Goal: Task Accomplishment & Management: Manage account settings

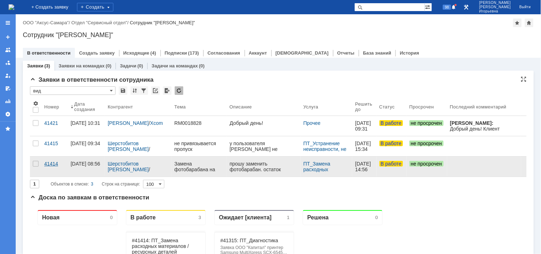
click at [51, 162] on div "41414" at bounding box center [54, 164] width 21 height 6
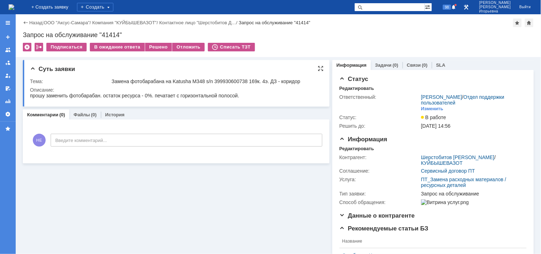
click at [227, 80] on div "Замена фотобарабана на Katusha M348 s/n 399930600738 169к. 4э. ДЗ - коридор" at bounding box center [216, 82] width 208 height 6
copy div "399930600738"
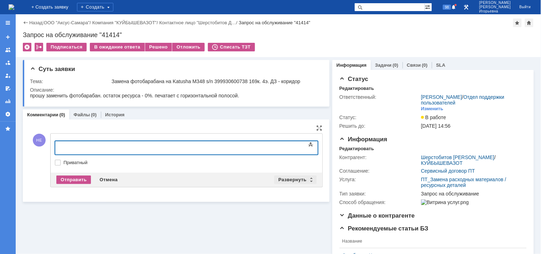
click at [308, 178] on div "Развернуть" at bounding box center [295, 180] width 42 height 9
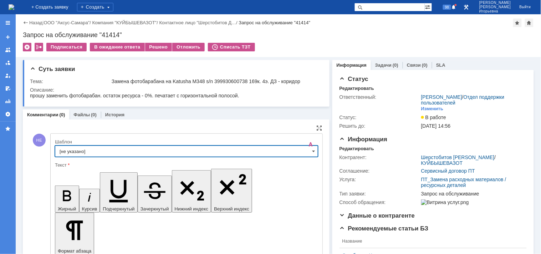
click at [308, 151] on input "[не указано]" at bounding box center [186, 151] width 263 height 11
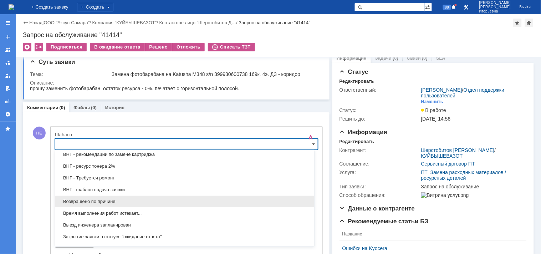
scroll to position [250, 0]
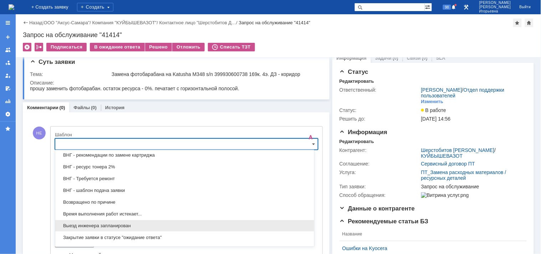
click at [67, 227] on span "Выезд инженера запланирован" at bounding box center [185, 226] width 251 height 6
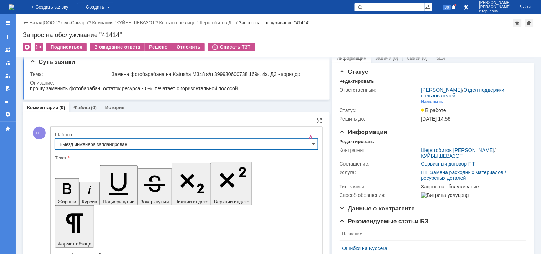
type input "Выезд инженера запланирован"
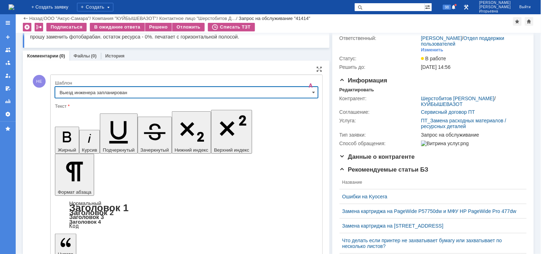
scroll to position [47, 0]
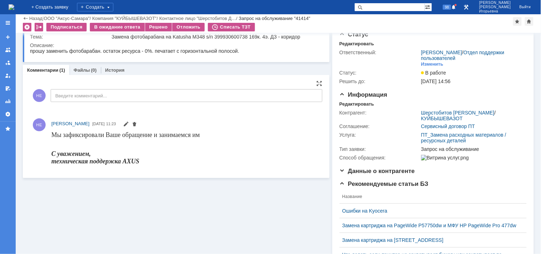
scroll to position [0, 0]
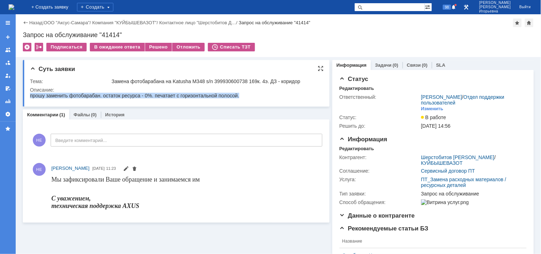
drag, startPoint x: 244, startPoint y: 96, endPoint x: 52, endPoint y: 164, distance: 203.7
click at [30, 92] on html "прошу заменить фотобарабан. остаток ресурса - 0%. печатает с горизонтальной пол…" at bounding box center [174, 95] width 288 height 6
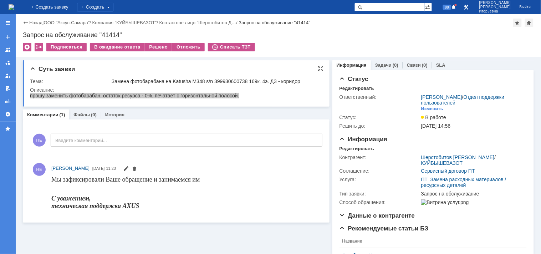
click at [142, 106] on div "Суть заявки Тема: Замена фотобарабана на Katusha M348 s/n 399930600738 169к. 4э…" at bounding box center [176, 83] width 307 height 47
click at [239, 80] on div "Замена фотобарабана на Katusha M348 s/n 399930600738 169к. 4э. ДЗ - коридор" at bounding box center [216, 82] width 208 height 6
copy div "399930600738"
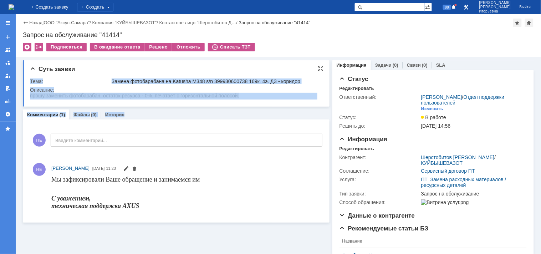
drag, startPoint x: 202, startPoint y: 106, endPoint x: 198, endPoint y: 106, distance: 4.3
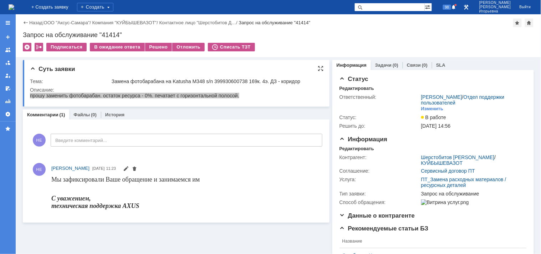
click at [111, 80] on td "Замена фотобарабана на Katusha M348 s/n 399930600738 169к. 4э. ДЗ - коридор" at bounding box center [215, 81] width 211 height 9
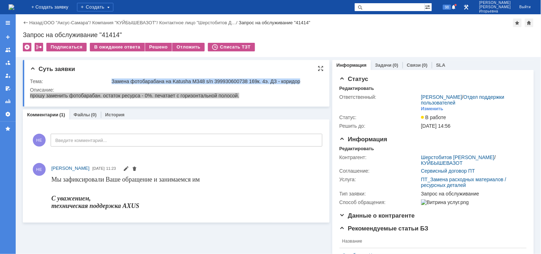
drag, startPoint x: 112, startPoint y: 81, endPoint x: 305, endPoint y: 82, distance: 193.8
click at [305, 82] on div "Замена фотобарабана на Katusha M348 s/n 399930600738 169к. 4э. ДЗ - коридор" at bounding box center [216, 82] width 208 height 6
copy div "Замена фотобарабана на Katusha M348 s/n 399930600738 169к. 4э. ДЗ - коридор"
click at [356, 147] on div "Редактировать" at bounding box center [357, 149] width 35 height 6
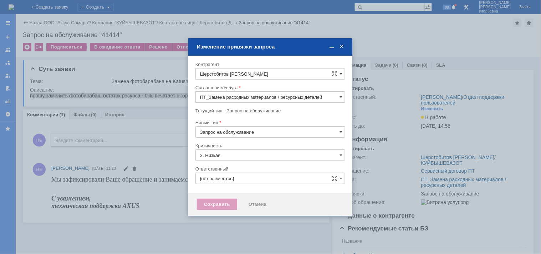
type input "[PERSON_NAME]"
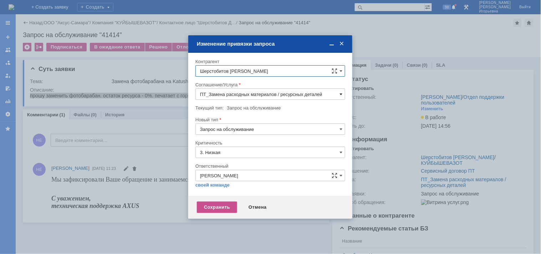
click at [340, 91] on span at bounding box center [341, 94] width 3 height 6
click at [222, 171] on span "ПТ_Диагностика" at bounding box center [270, 173] width 141 height 6
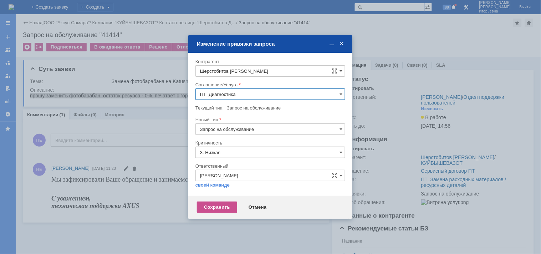
type input "ПТ_Диагностика"
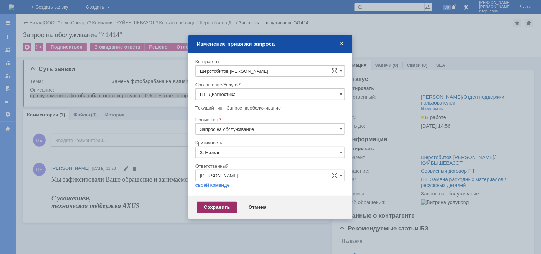
click at [216, 204] on div "Сохранить" at bounding box center [217, 207] width 40 height 11
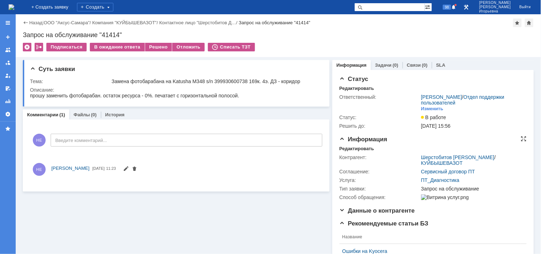
scroll to position [0, 0]
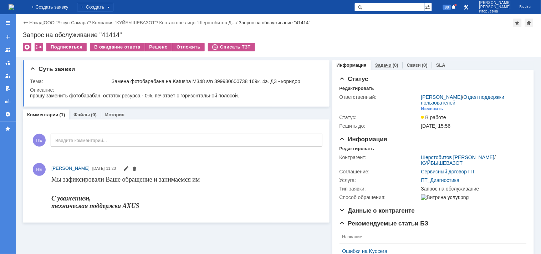
click at [375, 66] on link "Задачи" at bounding box center [383, 64] width 16 height 5
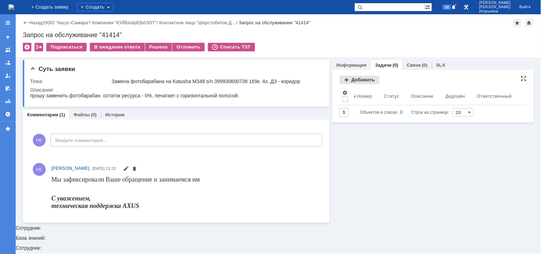
click at [356, 80] on div "Добавить" at bounding box center [360, 80] width 40 height 9
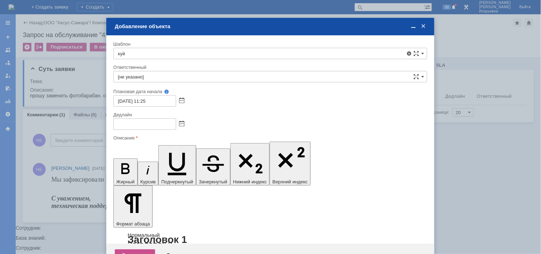
click at [176, 91] on span "КуйбышевАзот - проведение плановых работ по договору" at bounding box center [270, 94] width 305 height 6
type input "КуйбышевАзот - проведение плановых работ по договору"
type input "Кубышкин Александр Анатольевич"
type input "26.08.2025 11:25"
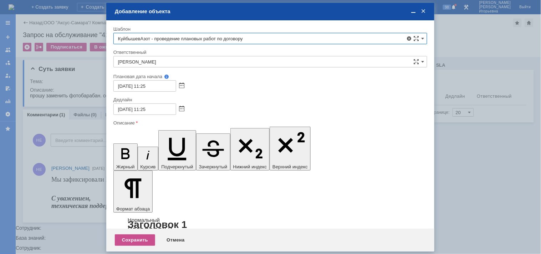
type input "КуйбышевАзот - проведение плановых работ по договору"
click at [181, 107] on span at bounding box center [181, 109] width 5 height 6
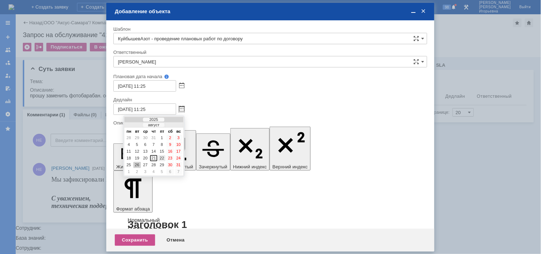
drag, startPoint x: 161, startPoint y: 157, endPoint x: 56, endPoint y: 2, distance: 187.6
click at [161, 157] on div "22" at bounding box center [161, 158] width 7 height 6
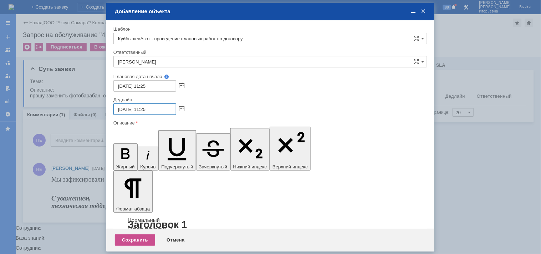
click at [145, 107] on input "22.08.2025 11:25" at bounding box center [144, 108] width 63 height 11
type input "22.08.2025 16:25"
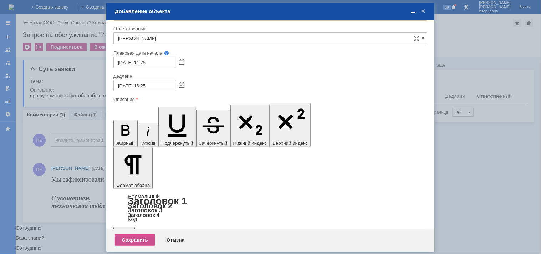
drag, startPoint x: 119, startPoint y: 1940, endPoint x: 276, endPoint y: 2068, distance: 202.9
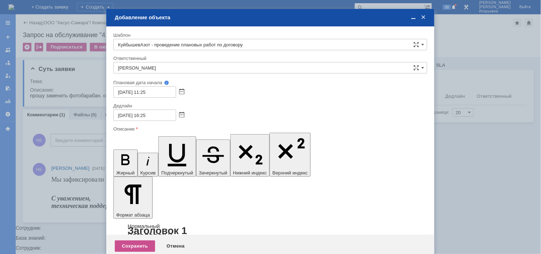
click at [139, 241] on div "Сохранить" at bounding box center [135, 246] width 40 height 11
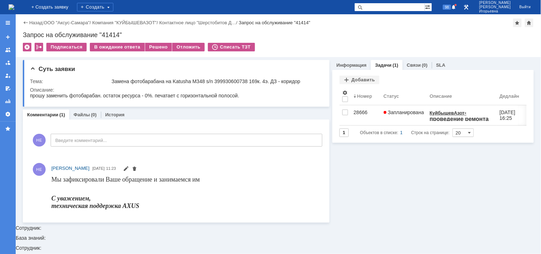
click at [14, 4] on img at bounding box center [12, 7] width 6 height 6
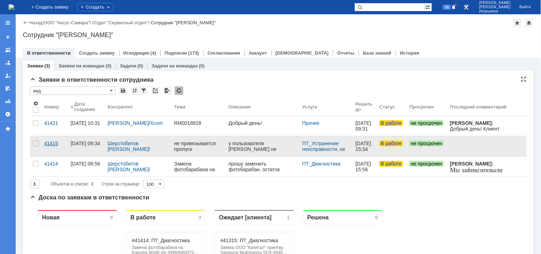
click at [51, 141] on div "41415" at bounding box center [54, 144] width 21 height 6
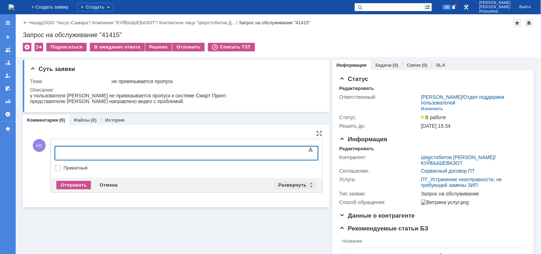
click at [308, 184] on div "Развернуть" at bounding box center [295, 185] width 42 height 9
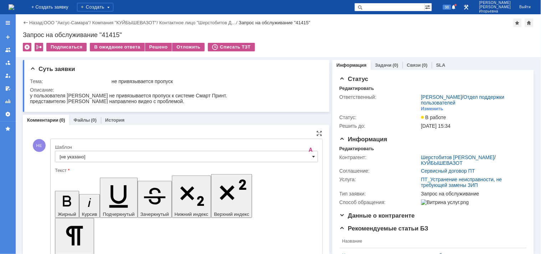
click at [313, 156] on span at bounding box center [314, 157] width 3 height 6
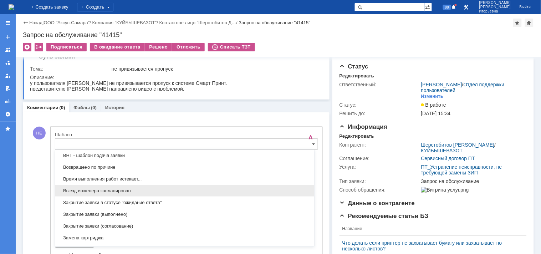
scroll to position [289, 0]
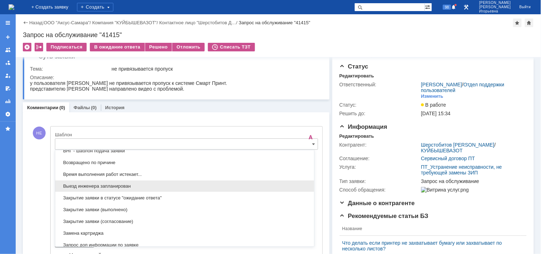
click at [70, 187] on span "Выезд инженера запланирован" at bounding box center [185, 186] width 251 height 6
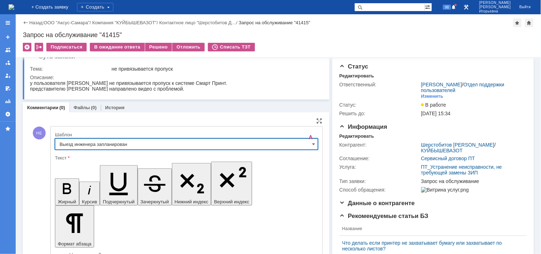
type input "Выезд инженера запланирован"
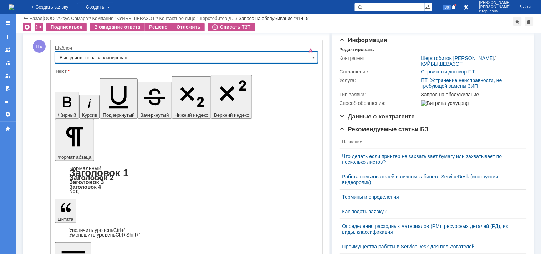
scroll to position [79, 0]
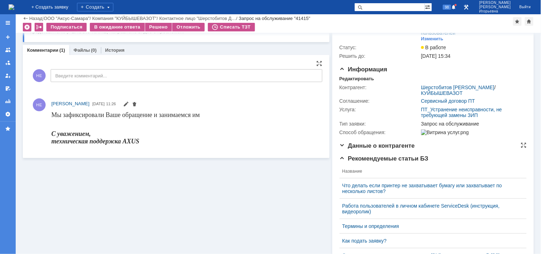
scroll to position [0, 0]
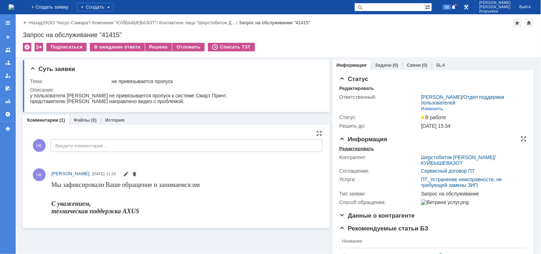
click at [352, 146] on div "Редактировать" at bounding box center [357, 149] width 35 height 6
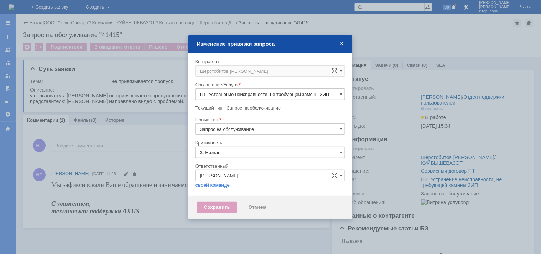
type input "[не указано]"
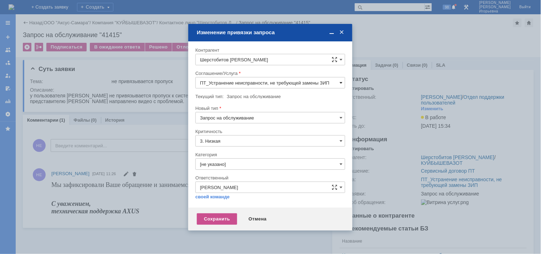
click at [341, 83] on span at bounding box center [341, 83] width 3 height 6
click at [236, 156] on div "ПТ_Диагностика" at bounding box center [270, 158] width 149 height 11
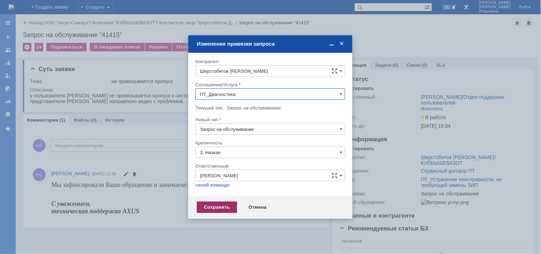
type input "ПТ_Диагностика"
click at [227, 206] on div "Сохранить" at bounding box center [217, 207] width 40 height 11
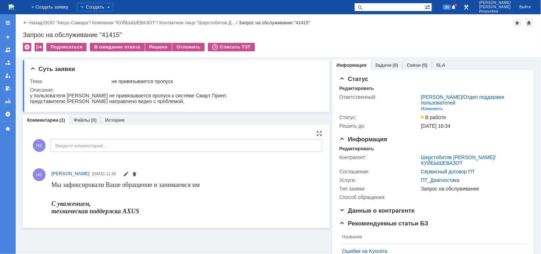
scroll to position [0, 0]
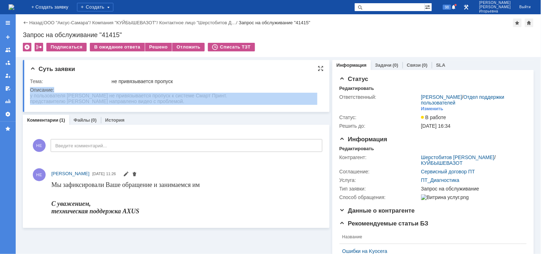
drag, startPoint x: 203, startPoint y: 102, endPoint x: 57, endPoint y: 97, distance: 146.0
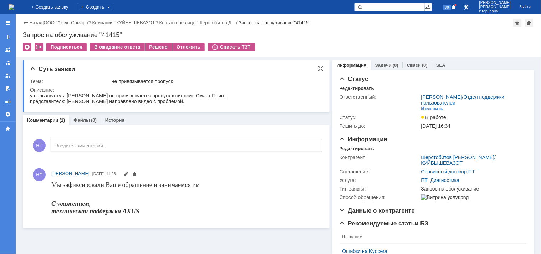
drag, startPoint x: 224, startPoint y: 101, endPoint x: 25, endPoint y: 95, distance: 199.6
click at [30, 95] on html "у пользователя Князькина Юлия Сергеевна не привязывается пропуск к системе Смар…" at bounding box center [174, 97] width 288 height 11
copy body "у пользователя Князькина Юлия Сергеевна не привязывается пропуск к системе Смар…"
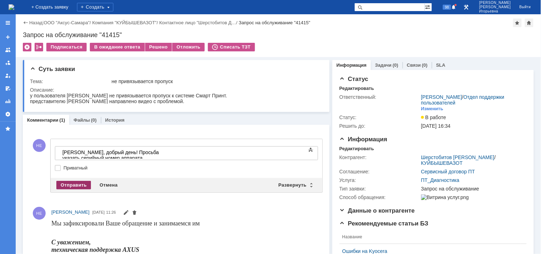
click at [68, 184] on div "Отправить" at bounding box center [73, 185] width 35 height 9
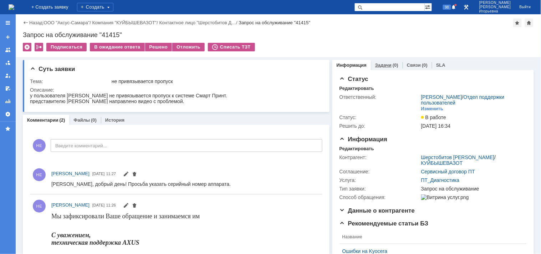
click at [380, 62] on link "Задачи" at bounding box center [383, 64] width 16 height 5
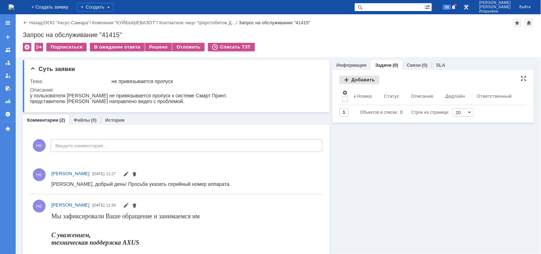
click at [348, 80] on div "Добавить" at bounding box center [360, 80] width 40 height 9
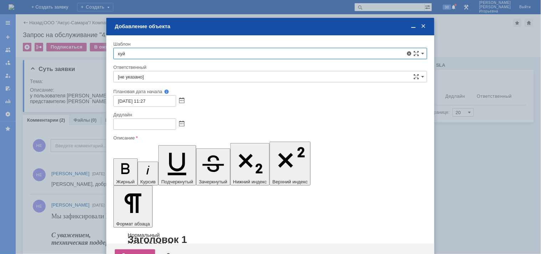
click at [158, 91] on span "КуйбышевАзот - проведение плановых работ по договору" at bounding box center [270, 94] width 305 height 6
type input "КуйбышевАзот - проведение плановых работ по договору"
type input "Кубышкин Александр Анатольевич"
type input "26.08.2025 11:27"
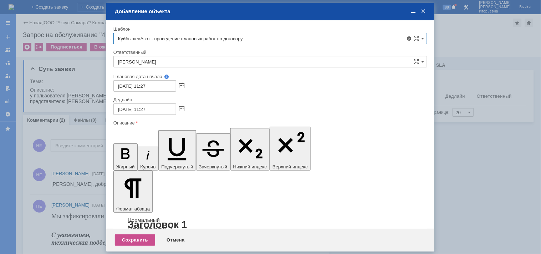
type input "КуйбышевАзот - проведение плановых работ по договору"
click at [181, 108] on span at bounding box center [181, 109] width 5 height 6
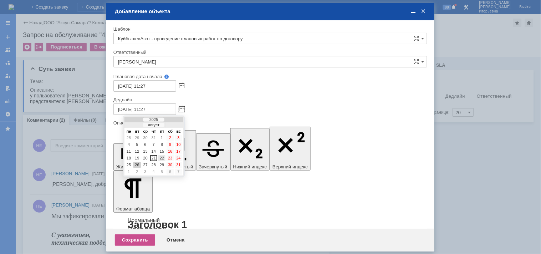
drag, startPoint x: 161, startPoint y: 156, endPoint x: 148, endPoint y: 120, distance: 38.4
click at [161, 155] on div "22" at bounding box center [161, 158] width 7 height 6
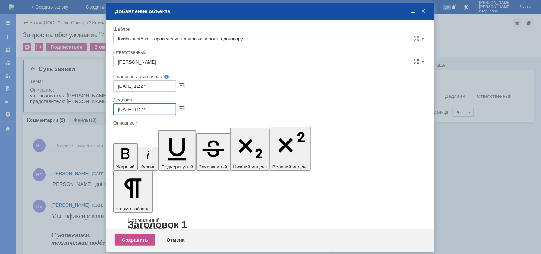
click at [145, 109] on input "22.08.2025 11:27" at bounding box center [144, 108] width 63 height 11
type input "22.08.2025 16:27"
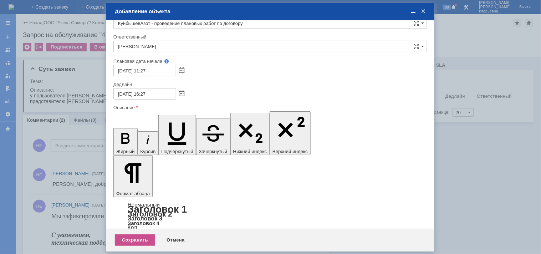
scroll to position [24, 0]
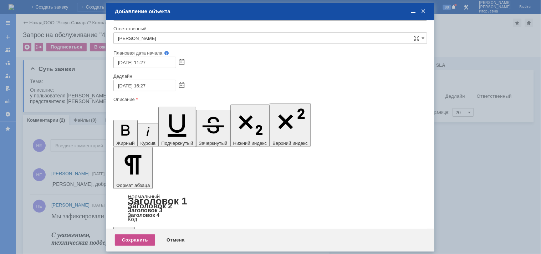
drag, startPoint x: 119, startPoint y: 1940, endPoint x: 297, endPoint y: 2060, distance: 214.6
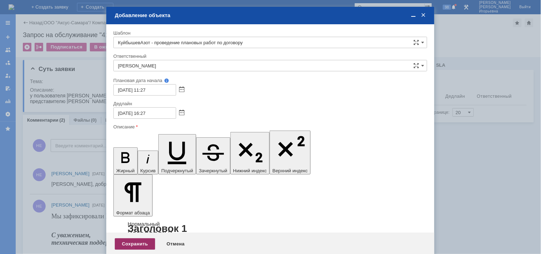
click at [126, 238] on div "Сохранить" at bounding box center [135, 243] width 40 height 11
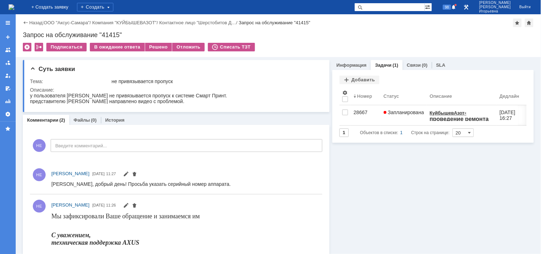
click at [14, 10] on img at bounding box center [12, 7] width 6 height 6
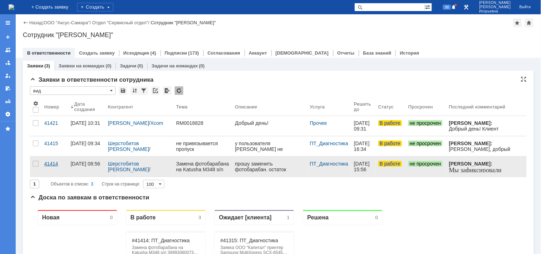
click at [51, 164] on div "41414" at bounding box center [54, 164] width 21 height 6
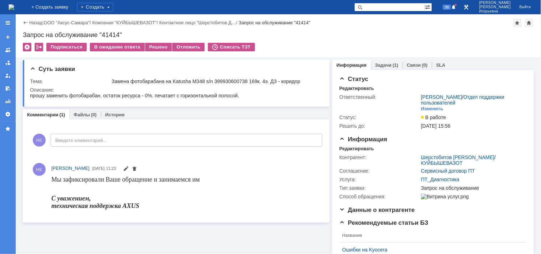
click at [14, 5] on img at bounding box center [12, 7] width 6 height 6
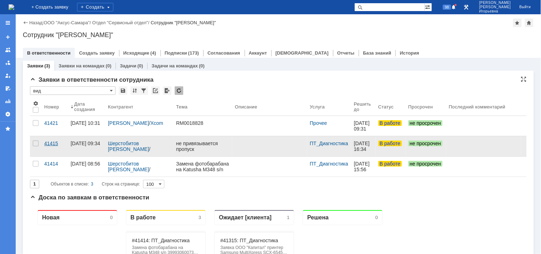
click at [49, 144] on div "41415" at bounding box center [54, 144] width 21 height 6
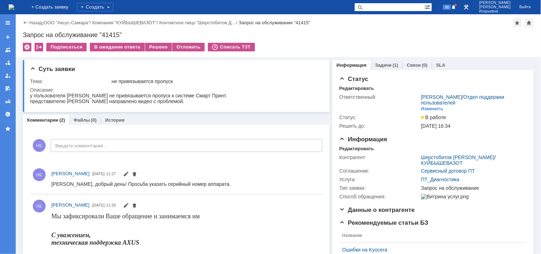
click at [14, 6] on img at bounding box center [12, 7] width 6 height 6
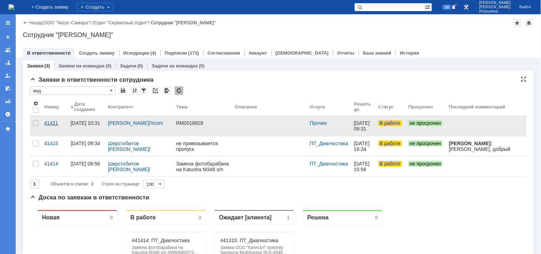
click at [50, 122] on div "41421" at bounding box center [54, 123] width 21 height 6
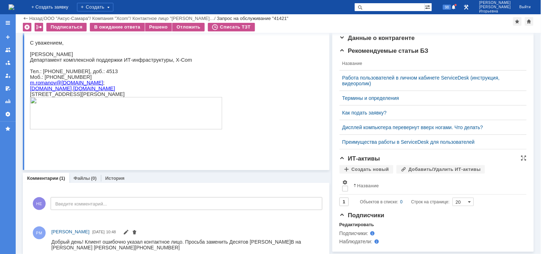
scroll to position [155, 0]
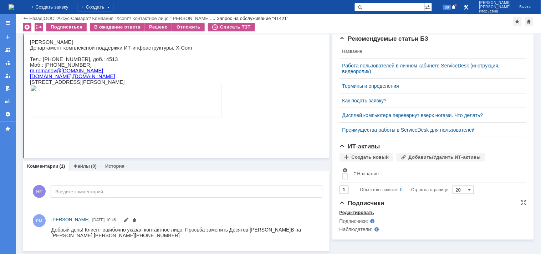
click at [348, 216] on div "Редактировать" at bounding box center [357, 213] width 35 height 6
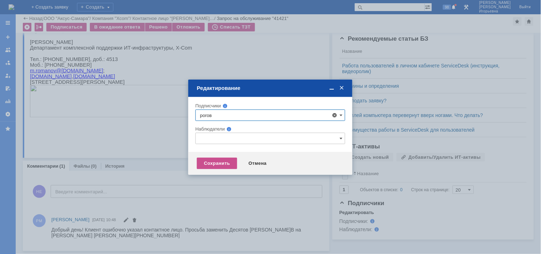
type input "рогов"
click at [281, 103] on div "Подписчики" at bounding box center [271, 106] width 150 height 7
click at [215, 135] on input "text" at bounding box center [271, 138] width 150 height 11
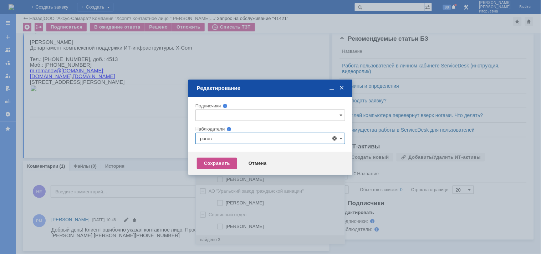
click at [237, 181] on span "Рогов Сергей" at bounding box center [245, 179] width 38 height 5
click at [223, 181] on input "Рогов Сергей" at bounding box center [220, 179] width 5 height 5
type input "Рогов Сергей"
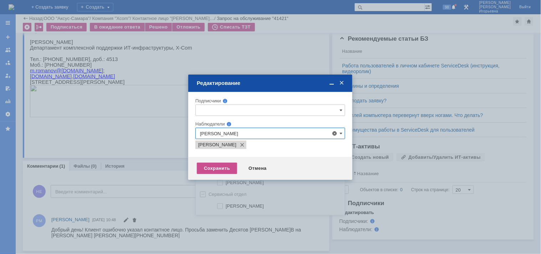
click at [258, 121] on div "Наблюдатели" at bounding box center [271, 124] width 150 height 7
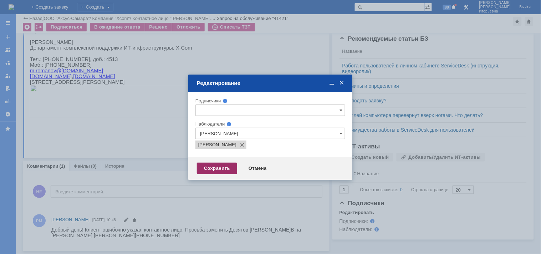
click at [222, 166] on div "Сохранить" at bounding box center [217, 168] width 40 height 11
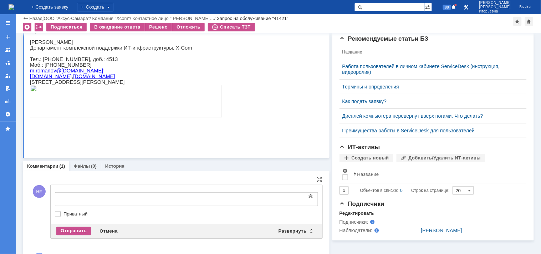
scroll to position [0, 0]
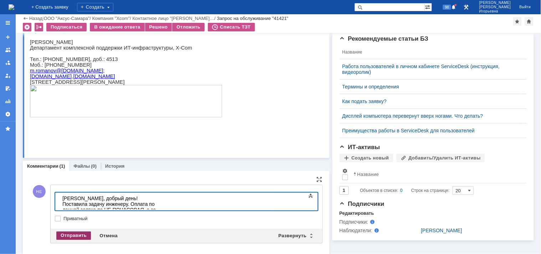
click at [77, 233] on div "Отправить" at bounding box center [73, 236] width 35 height 9
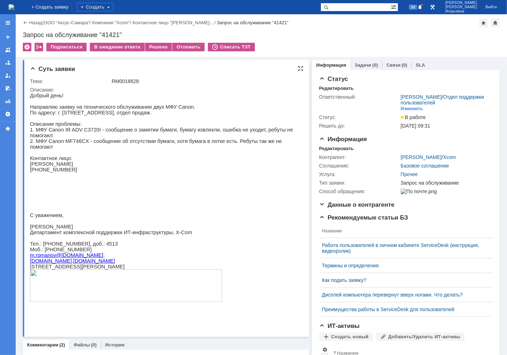
click at [126, 82] on div "RM0018828" at bounding box center [206, 82] width 188 height 6
copy div "RM0018828"
click at [112, 35] on div "Запрос на обслуживание "41421"" at bounding box center [261, 34] width 477 height 7
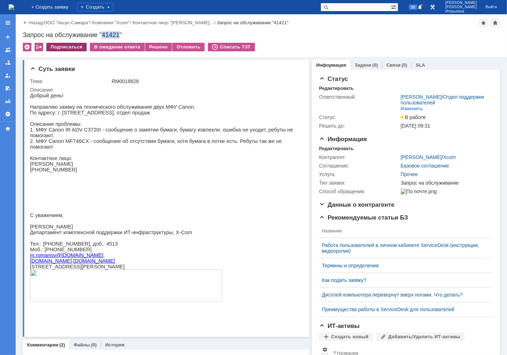
copy div "41421"
click at [325, 150] on div "Редактировать" at bounding box center [336, 149] width 35 height 6
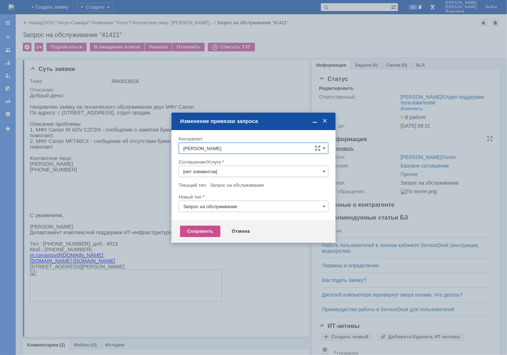
type input "Прочее"
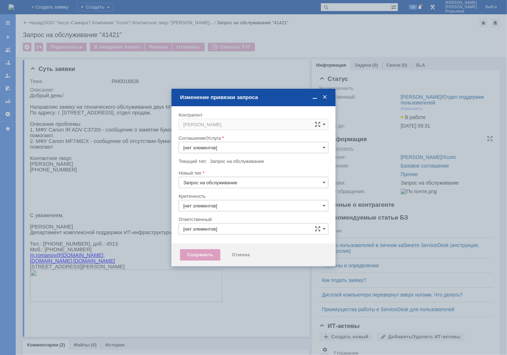
type input "3. Низкая"
type input "[PERSON_NAME]"
type input "Прочее"
type input "[не указано]"
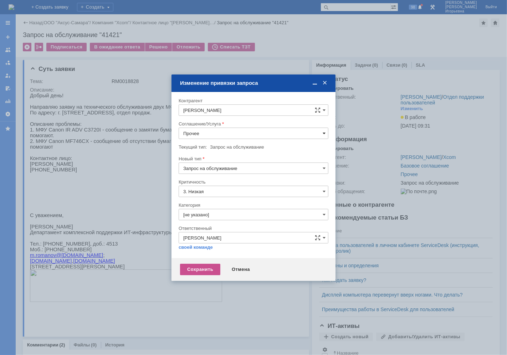
click at [324, 132] on span at bounding box center [324, 134] width 3 height 6
click at [242, 177] on span "Консультация пользователей" at bounding box center [253, 174] width 141 height 6
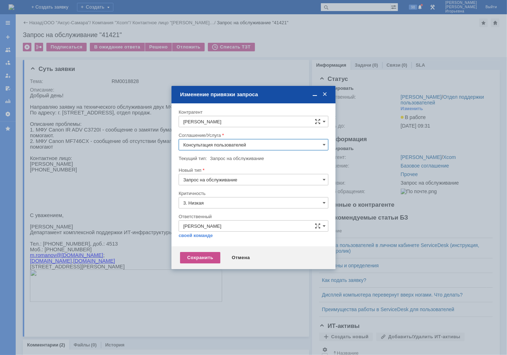
type input "Консультация пользователей"
click at [203, 254] on div "Сохранить" at bounding box center [200, 257] width 40 height 11
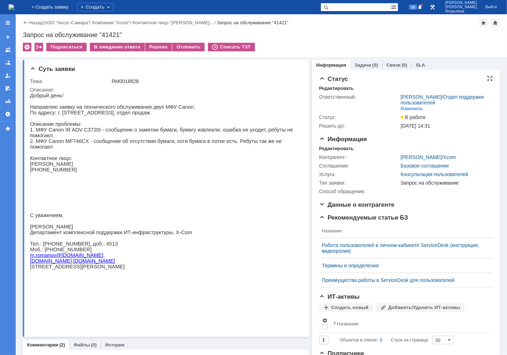
scroll to position [0, 0]
click at [325, 146] on div "Редактировать" at bounding box center [336, 149] width 35 height 6
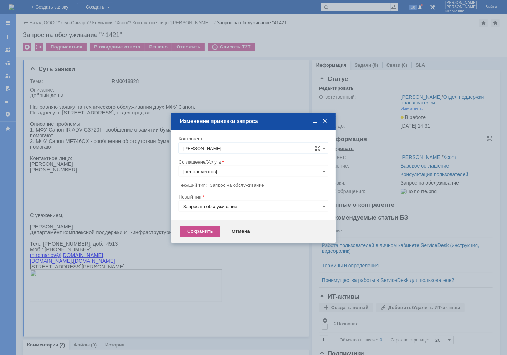
type input "Консультация пользователей"
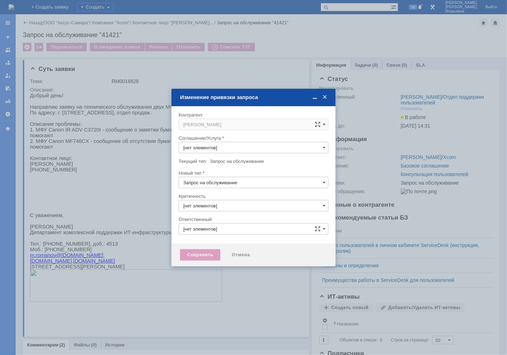
type input "[PERSON_NAME]"
type input "Консультация пользователей"
type input "3. Низкая"
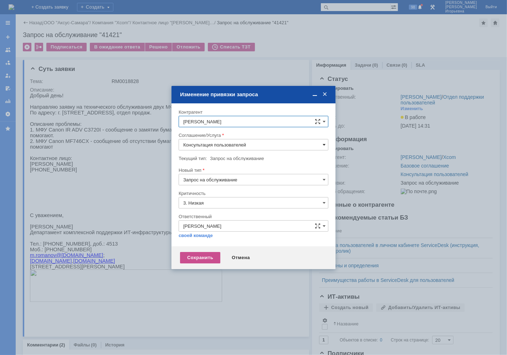
click at [324, 145] on span at bounding box center [324, 145] width 3 height 6
click at [234, 173] on span "Мониторинг сервисов и оборудования - мониторинг и анализ событий сервисов и обо…" at bounding box center [253, 164] width 141 height 17
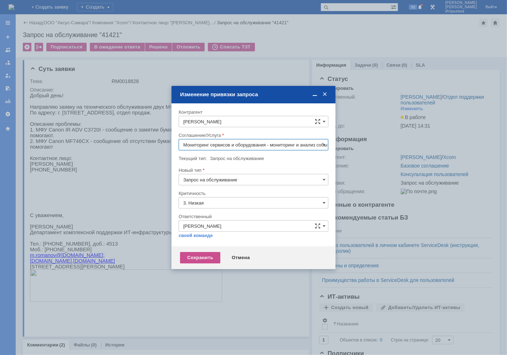
type input "Мониторинг сервисов и оборудования - мониторинг и анализ событий сервисов и обо…"
click at [198, 254] on div "Сохранить" at bounding box center [200, 257] width 40 height 11
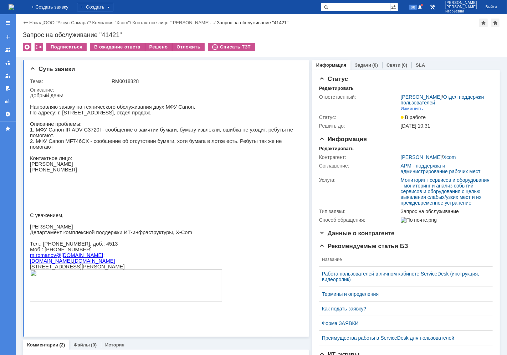
scroll to position [0, 0]
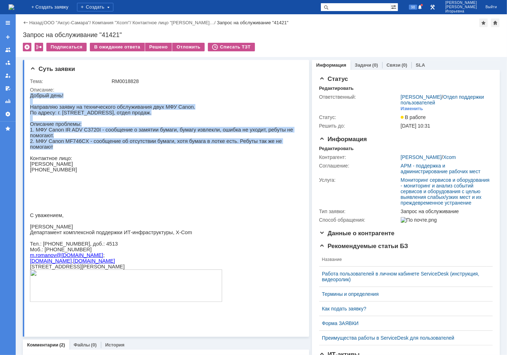
drag, startPoint x: 282, startPoint y: 143, endPoint x: 59, endPoint y: 193, distance: 229.2
click at [30, 100] on html "Добрый день! Направляю заявку на технического обслуживания двух МФУ Canon. По а…" at bounding box center [163, 200] width 267 height 216
copy div "Добрый день! Направляю заявку на технического обслуживания двух МФУ Canon. По а…"
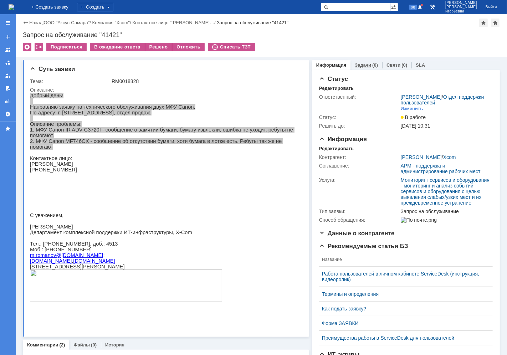
click at [361, 65] on link "Задачи" at bounding box center [363, 64] width 16 height 5
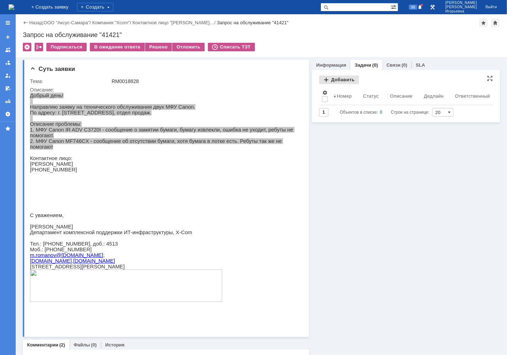
click at [340, 80] on div "Добавить" at bounding box center [339, 80] width 40 height 9
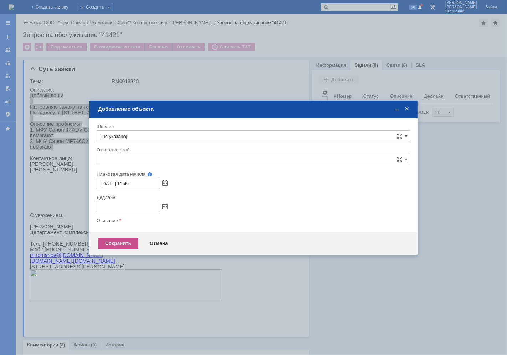
type input "[не указано]"
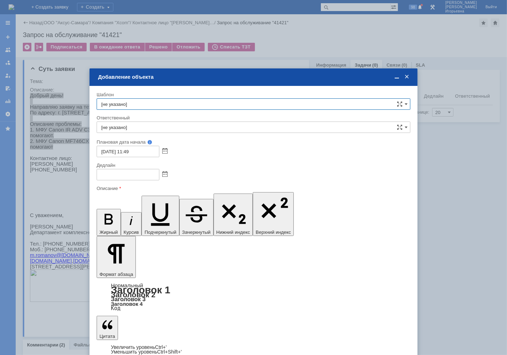
click at [137, 103] on input "[не указано]" at bounding box center [254, 103] width 314 height 11
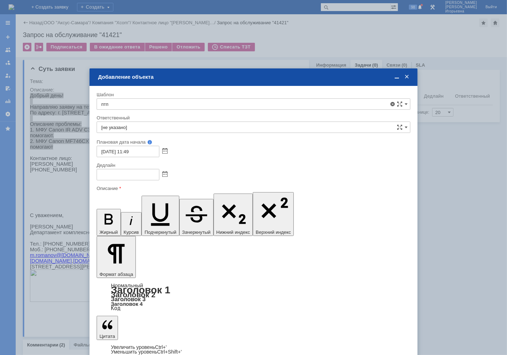
click at [139, 94] on div "Шаблон" at bounding box center [253, 94] width 313 height 5
type input "[не указано]"
click at [124, 127] on input "[не указано]" at bounding box center [254, 127] width 314 height 11
click at [118, 168] on span "ПТП - подрядчик по Тюмени (2-я линия)" at bounding box center [253, 168] width 305 height 6
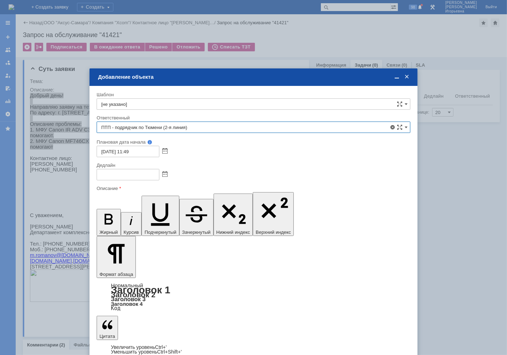
type input "ПТП - подрядчик по Тюмени (2-я линия)"
click at [196, 163] on div "Дедлайн" at bounding box center [253, 165] width 313 height 5
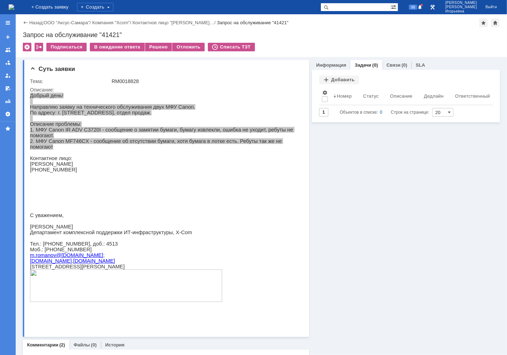
click at [361, 6] on input "text" at bounding box center [356, 7] width 70 height 9
type input "40516"
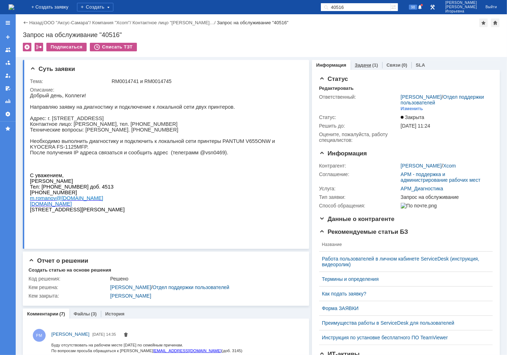
click at [355, 63] on link "Задачи" at bounding box center [363, 64] width 16 height 5
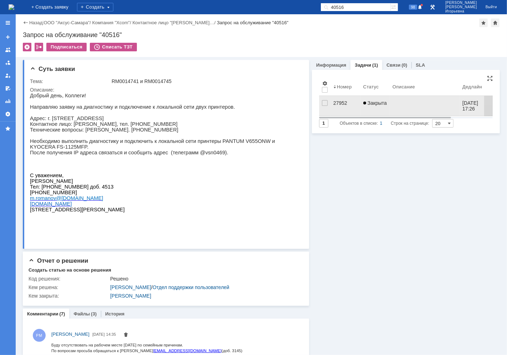
click at [338, 102] on div "27952" at bounding box center [346, 103] width 24 height 6
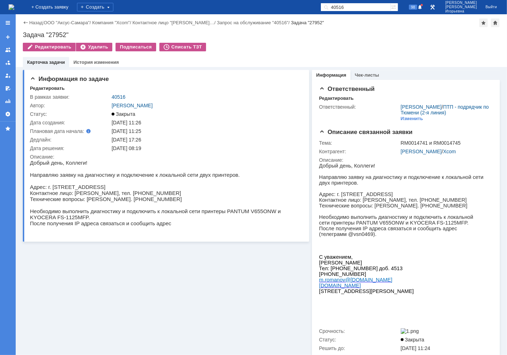
click at [14, 4] on img at bounding box center [12, 7] width 6 height 6
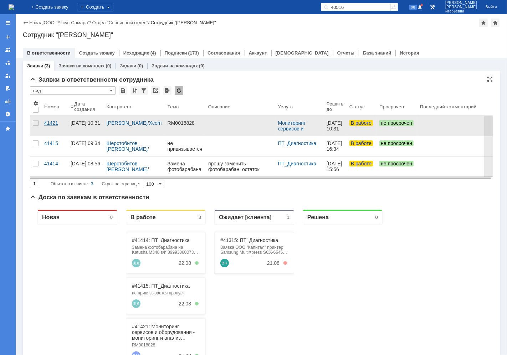
click at [51, 122] on div "41421" at bounding box center [54, 123] width 21 height 6
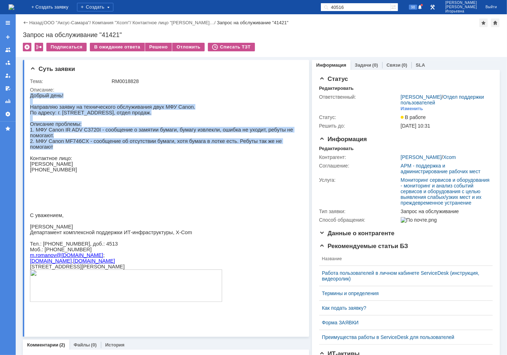
drag, startPoint x: 280, startPoint y: 143, endPoint x: 59, endPoint y: 192, distance: 227.4
click at [30, 100] on html "Добрый день! Направляю заявку на технического обслуживания двух МФУ Canon. По а…" at bounding box center [163, 200] width 267 height 216
copy div "Добрый день! Направляю заявку на технического обслуживания двух МФУ Canon. По а…"
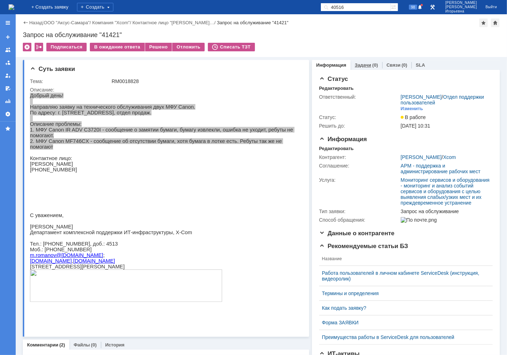
click at [361, 65] on link "Задачи" at bounding box center [363, 64] width 16 height 5
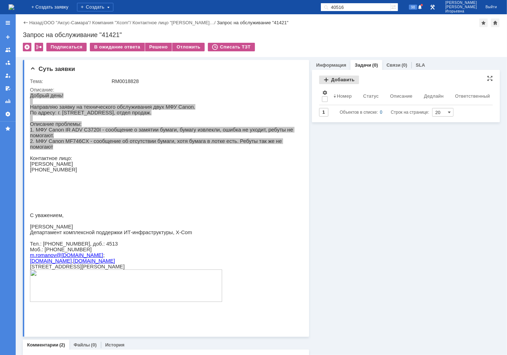
click at [339, 80] on div "Добавить" at bounding box center [339, 80] width 40 height 9
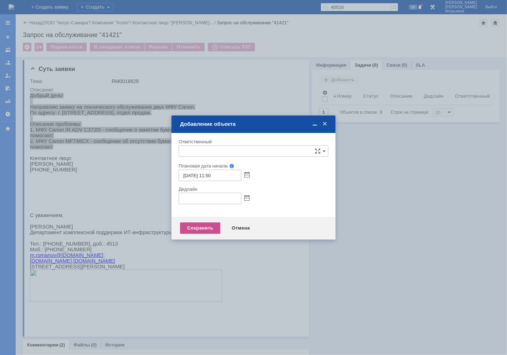
type input "[не указано]"
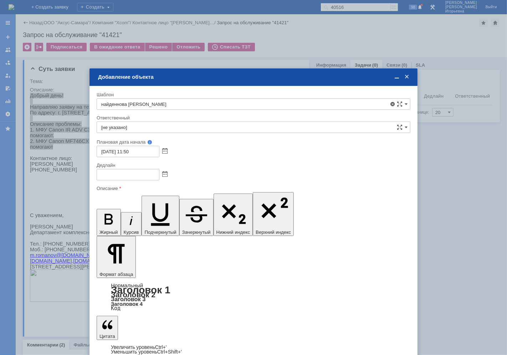
click at [202, 92] on div "Шаблон" at bounding box center [254, 95] width 314 height 7
type input "[не указано]"
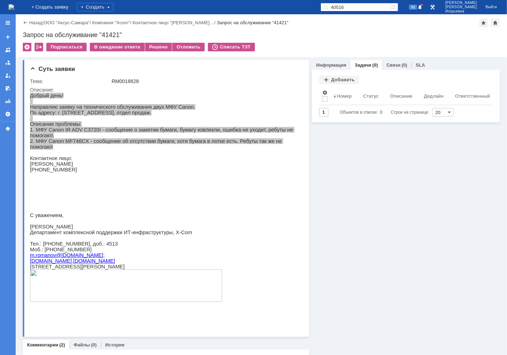
click at [372, 5] on input "40516" at bounding box center [356, 7] width 70 height 9
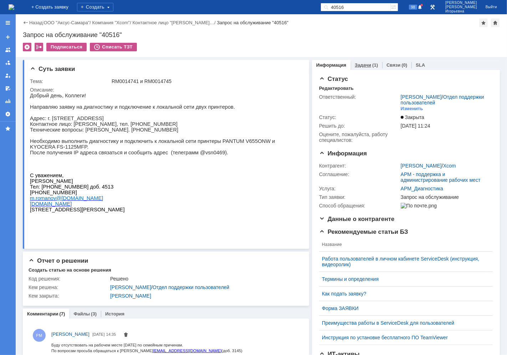
click at [356, 66] on link "Задачи" at bounding box center [363, 64] width 16 height 5
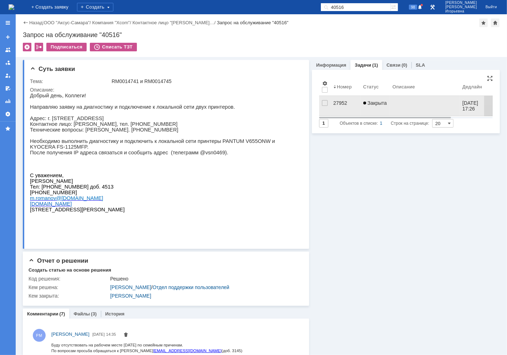
click at [338, 102] on div "27952" at bounding box center [346, 103] width 24 height 6
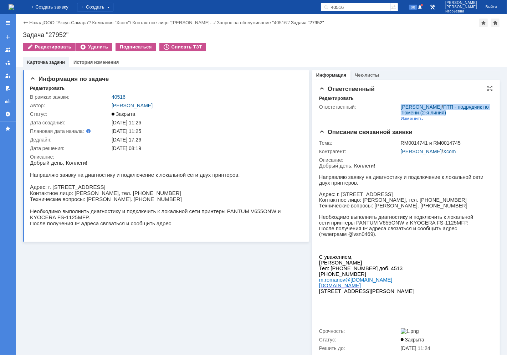
drag, startPoint x: 415, startPoint y: 120, endPoint x: 393, endPoint y: 106, distance: 26.1
click at [393, 106] on tr "Ответственный: Найденова Анастасия Дмитриевна / ПТП - подрядчик по Тюмени (2-я …" at bounding box center [405, 113] width 172 height 20
copy tr "Найденова Анастасия Дмитриевна / ПТП - подрядчик по Тюмени (2-я линия)"
click at [14, 10] on img at bounding box center [12, 7] width 6 height 6
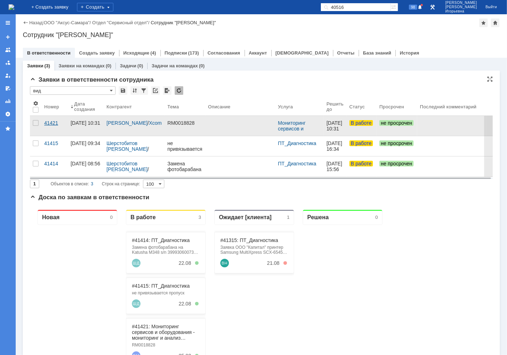
click at [49, 124] on div "41421" at bounding box center [54, 123] width 21 height 6
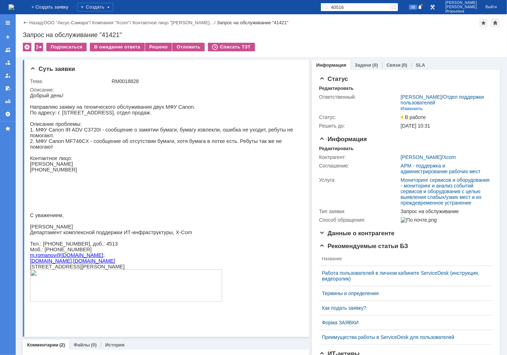
click at [362, 63] on link "Задачи" at bounding box center [363, 64] width 16 height 5
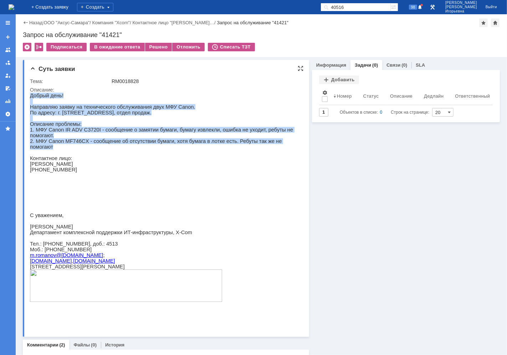
drag, startPoint x: 281, startPoint y: 145, endPoint x: 29, endPoint y: 96, distance: 257.2
click at [30, 96] on html "Добрый день! Направляю заявку на технического обслуживания двух МФУ Canon. По а…" at bounding box center [163, 200] width 267 height 216
copy div "Добрый день! Направляю заявку на технического обслуживания двух МФУ Canon. По а…"
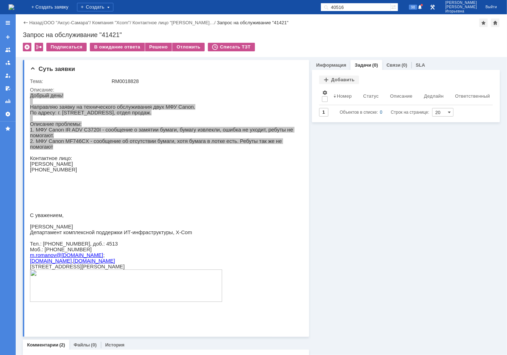
click at [362, 62] on link "Задачи" at bounding box center [363, 64] width 16 height 5
click at [335, 80] on div "Добавить" at bounding box center [339, 80] width 40 height 9
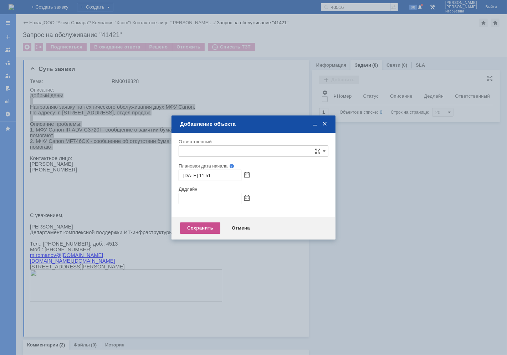
type input "[не указано]"
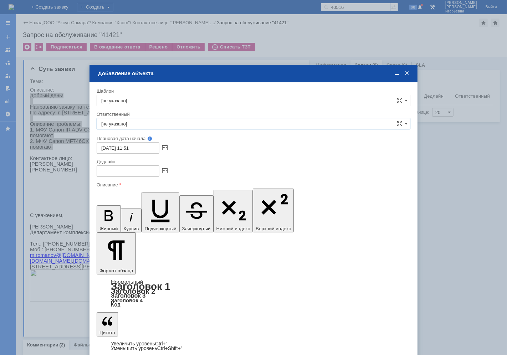
click at [143, 121] on input "[не указано]" at bounding box center [254, 123] width 314 height 11
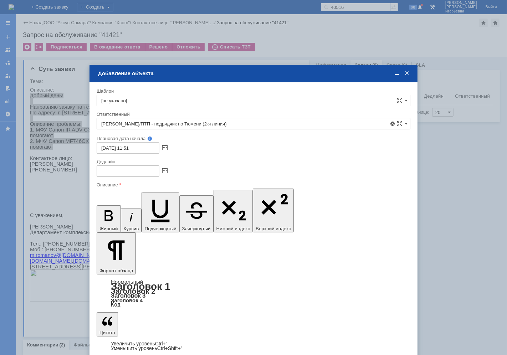
click at [282, 113] on div "Ответственный" at bounding box center [253, 114] width 313 height 5
type input "[не указано]"
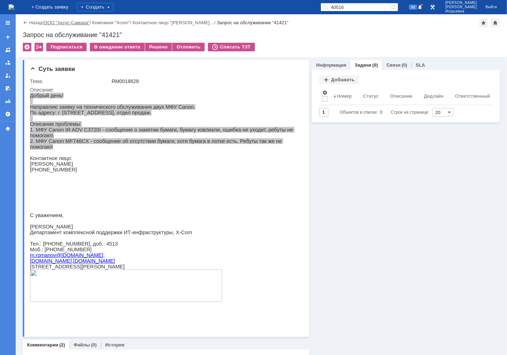
click at [62, 24] on link "ООО "Аксус-Самара"" at bounding box center [67, 22] width 46 height 5
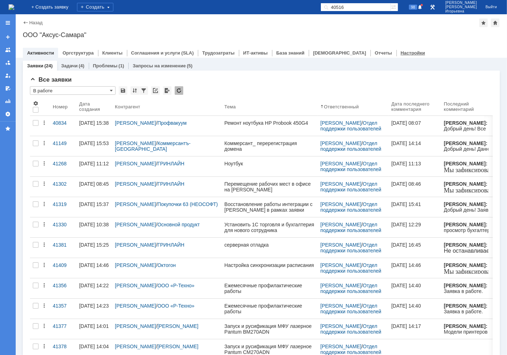
click at [401, 51] on link "Настройки" at bounding box center [413, 52] width 25 height 5
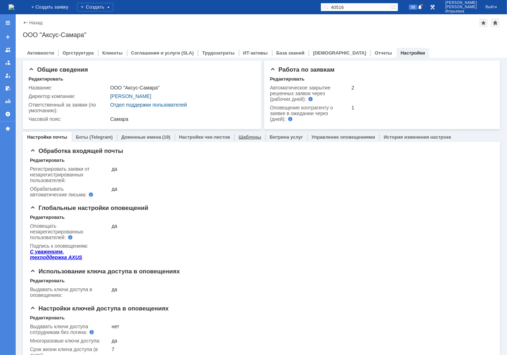
click at [244, 137] on link "Шаблоны" at bounding box center [250, 137] width 22 height 5
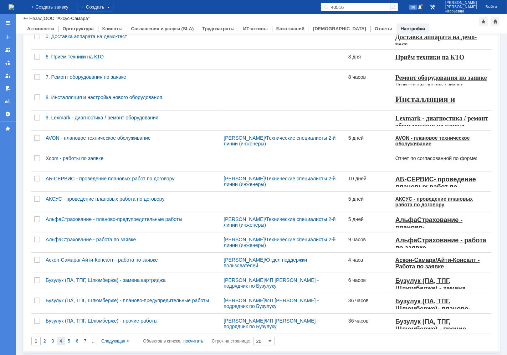
click at [60, 254] on span "4" at bounding box center [61, 341] width 2 height 5
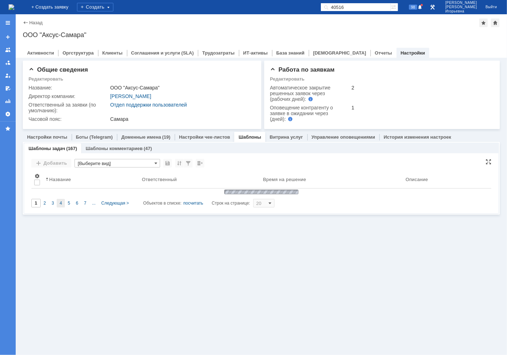
type input "4"
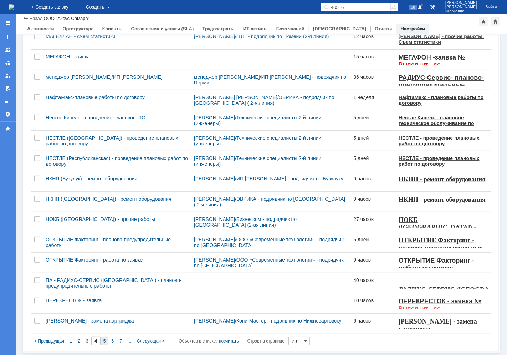
click at [103, 254] on span "5" at bounding box center [104, 341] width 2 height 5
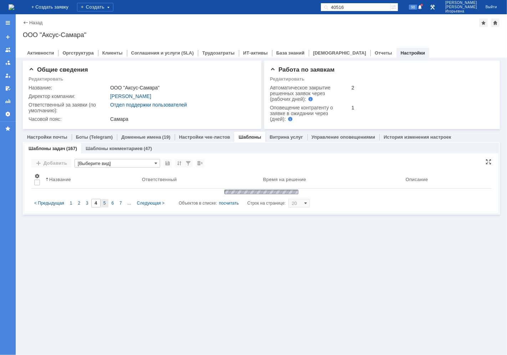
type input "5"
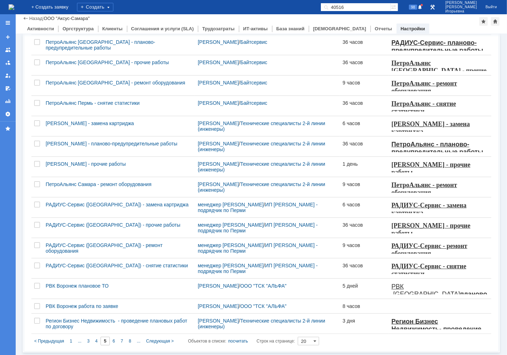
click at [370, 8] on input "40516" at bounding box center [356, 7] width 70 height 9
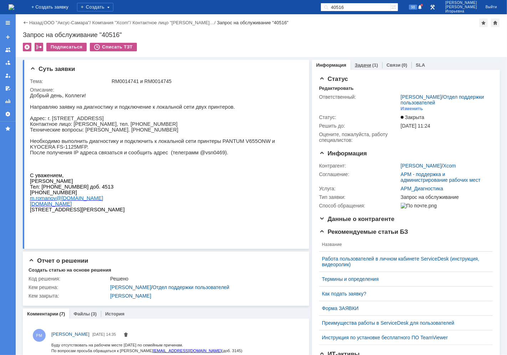
click at [359, 63] on link "Задачи" at bounding box center [363, 64] width 16 height 5
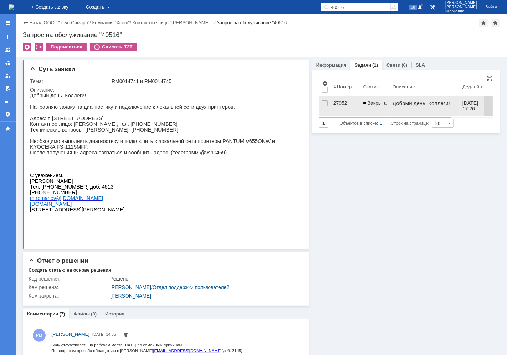
click at [336, 104] on div "27952" at bounding box center [346, 103] width 24 height 6
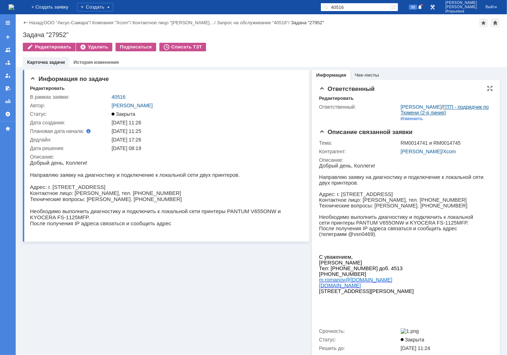
click at [426, 112] on link "ПТП - подрядчик по Тюмени (2-я линия)" at bounding box center [445, 109] width 88 height 11
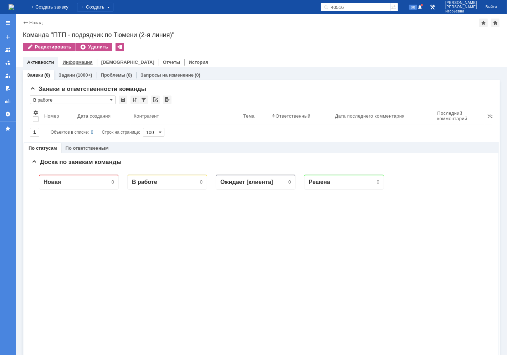
click at [73, 62] on link "Информация" at bounding box center [77, 62] width 30 height 5
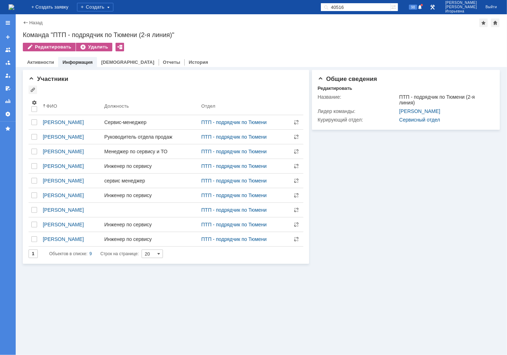
click at [13, 5] on img at bounding box center [12, 7] width 6 height 6
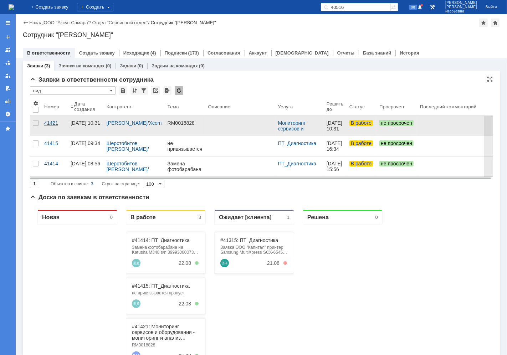
click at [48, 123] on div "41421" at bounding box center [54, 123] width 21 height 6
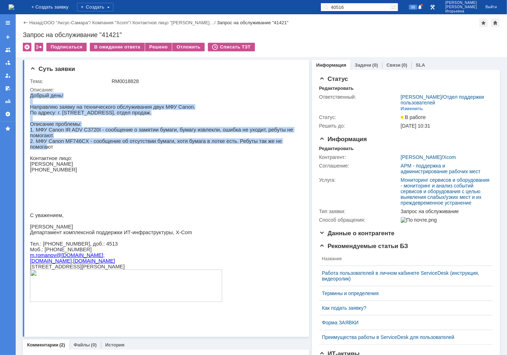
drag, startPoint x: 270, startPoint y: 141, endPoint x: 25, endPoint y: 96, distance: 249.6
click at [30, 96] on html "Добрый день! Направляю заявку на технического обслуживания двух МФУ Canon. По а…" at bounding box center [163, 200] width 267 height 216
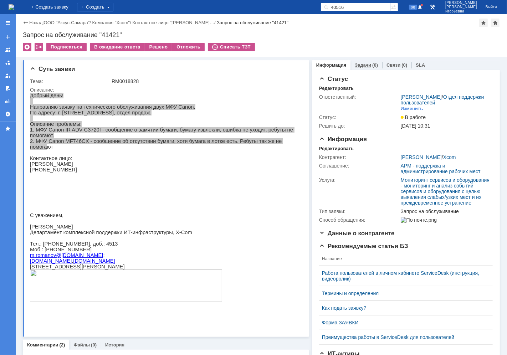
click at [359, 66] on link "Задачи" at bounding box center [363, 64] width 16 height 5
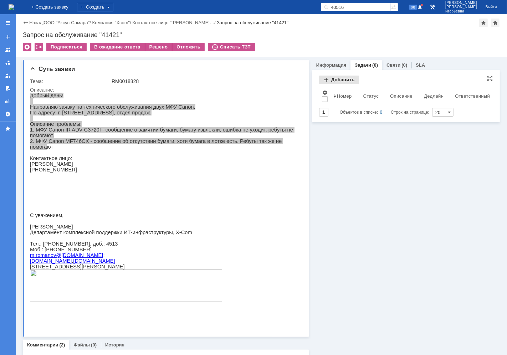
click at [336, 78] on div "Добавить" at bounding box center [339, 80] width 40 height 9
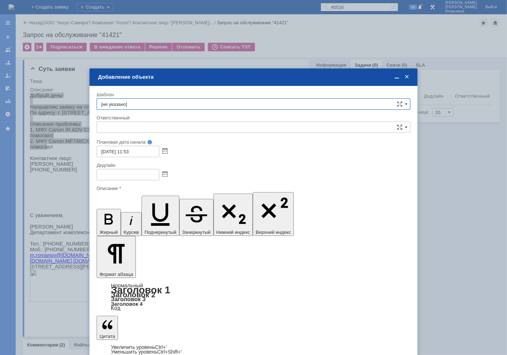
type input "[не указано]"
click at [120, 126] on input "[не указано]" at bounding box center [254, 127] width 314 height 11
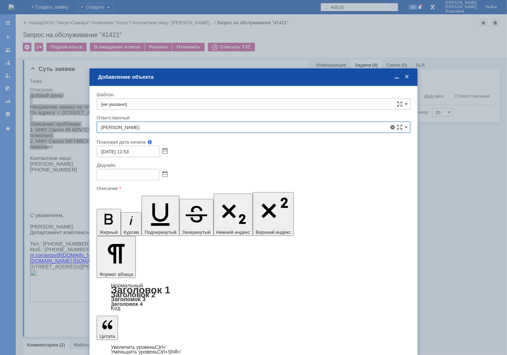
click at [123, 179] on span "Фадеева Марина" at bounding box center [253, 179] width 305 height 6
type input "Фадеева Марина"
click at [166, 174] on span at bounding box center [164, 175] width 5 height 6
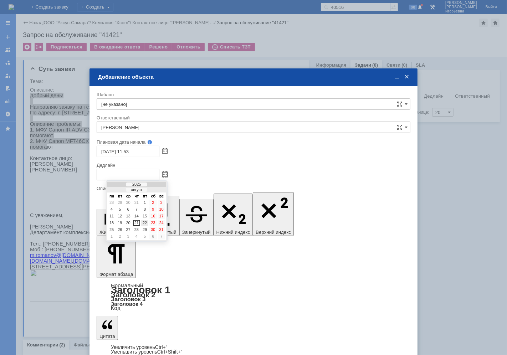
click at [145, 220] on div "22" at bounding box center [144, 223] width 7 height 6
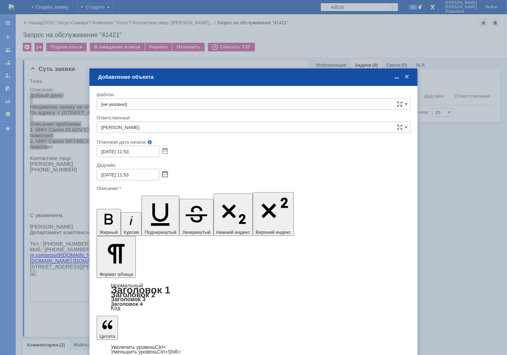
click at [127, 176] on input "22.08.2025 11:53" at bounding box center [128, 174] width 63 height 11
type input "22.08.2025 17:53"
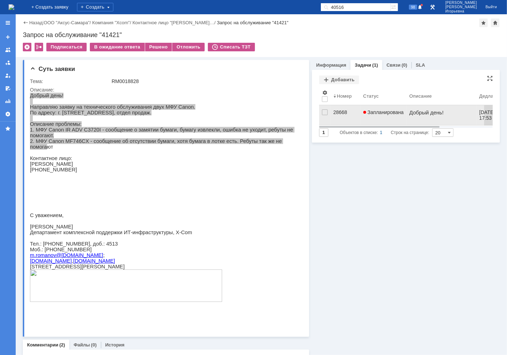
click at [343, 110] on div "28668" at bounding box center [346, 113] width 24 height 6
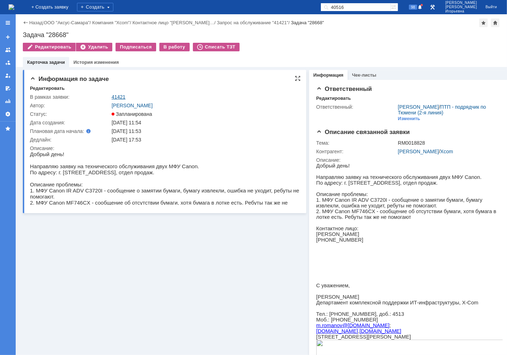
click at [119, 95] on link "41421" at bounding box center [119, 97] width 14 height 6
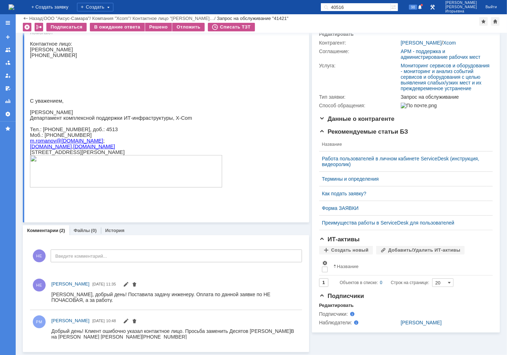
scroll to position [90, 0]
drag, startPoint x: 185, startPoint y: 330, endPoint x: 264, endPoint y: 338, distance: 78.9
click at [264, 254] on div "Добрый день! Клиент ошибочно указал контактное лицо. Просьба заменить Десятов А…" at bounding box center [173, 334] width 244 height 11
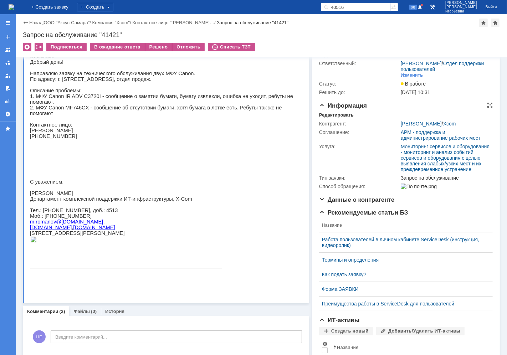
scroll to position [0, 0]
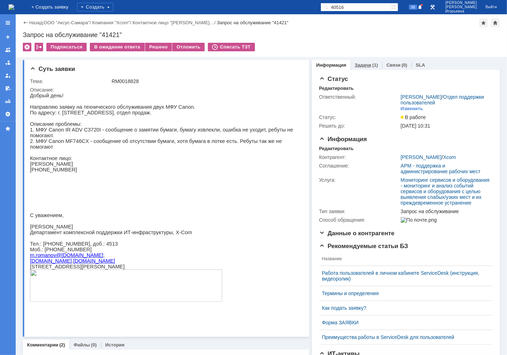
click at [361, 65] on link "Задачи" at bounding box center [363, 64] width 16 height 5
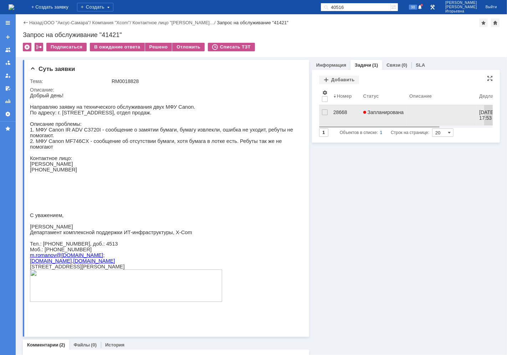
click at [337, 113] on div "28668" at bounding box center [346, 113] width 24 height 6
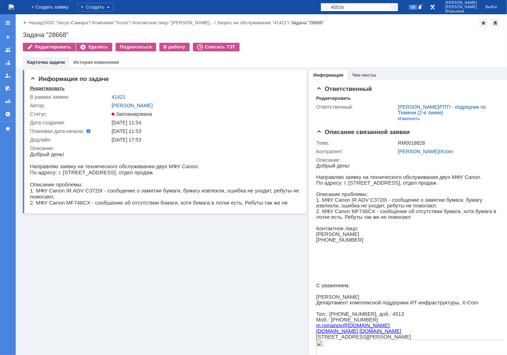
click at [36, 91] on div "Редактировать" at bounding box center [47, 89] width 35 height 6
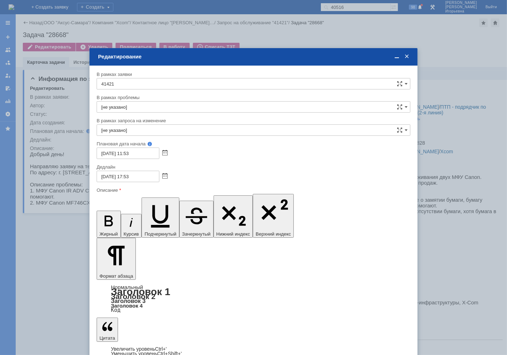
drag, startPoint x: 184, startPoint y: 2162, endPoint x: 184, endPoint y: 2168, distance: 6.4
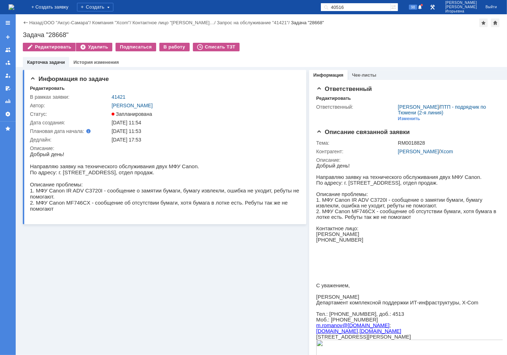
click at [14, 8] on img at bounding box center [12, 7] width 6 height 6
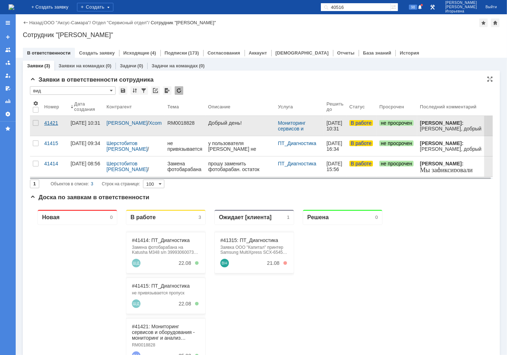
click at [52, 123] on div "41421" at bounding box center [54, 123] width 21 height 6
click at [52, 123] on div "Назад | ООО "Аксус-Самара" / Отдел "Сервисный отдел" / Сотрудник "Носенкова Еле…" at bounding box center [262, 184] width 492 height 341
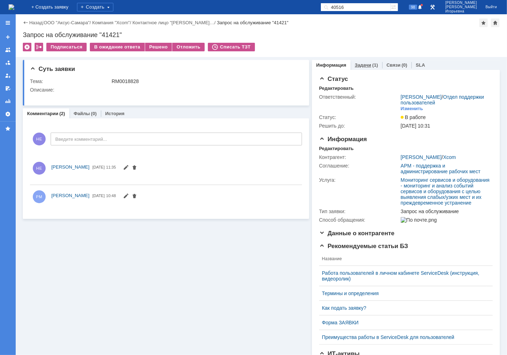
click at [359, 62] on link "Задачи" at bounding box center [363, 64] width 16 height 5
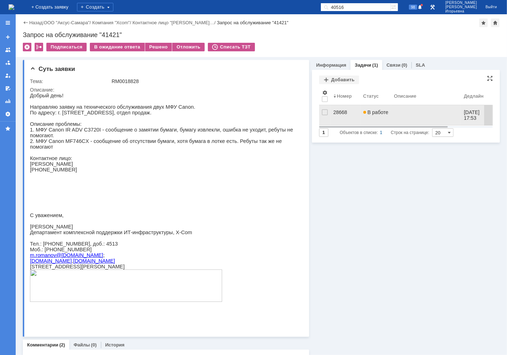
click at [334, 112] on div "28668" at bounding box center [346, 113] width 24 height 6
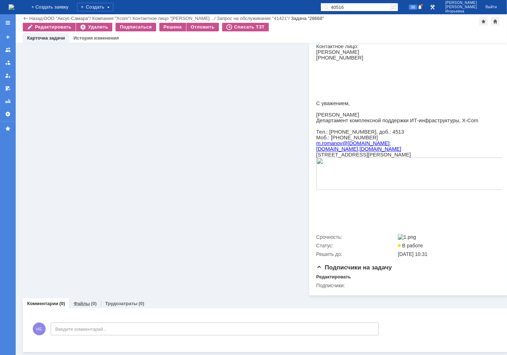
click at [80, 254] on link "Файлы" at bounding box center [82, 303] width 16 height 5
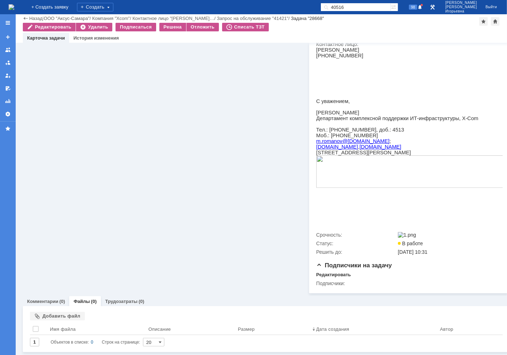
scroll to position [168, 0]
click at [80, 254] on link "Файлы" at bounding box center [82, 301] width 16 height 5
click at [56, 254] on div "Добавить файл" at bounding box center [57, 316] width 55 height 9
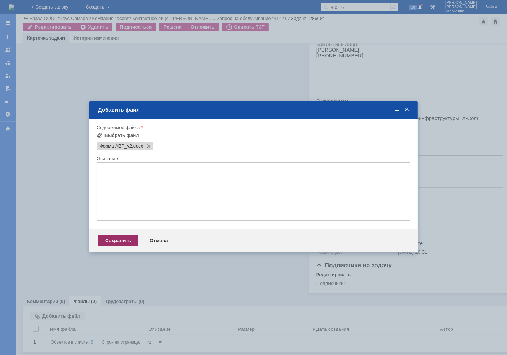
click at [123, 239] on div "Сохранить" at bounding box center [118, 240] width 40 height 11
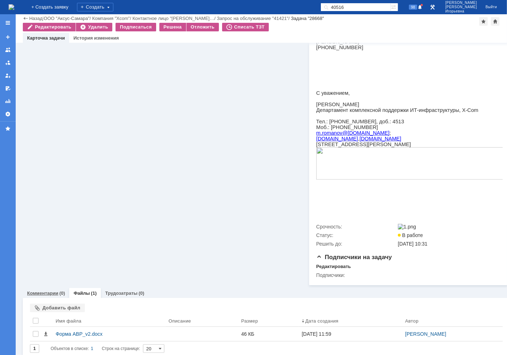
click at [46, 254] on link "Комментарии" at bounding box center [42, 293] width 31 height 5
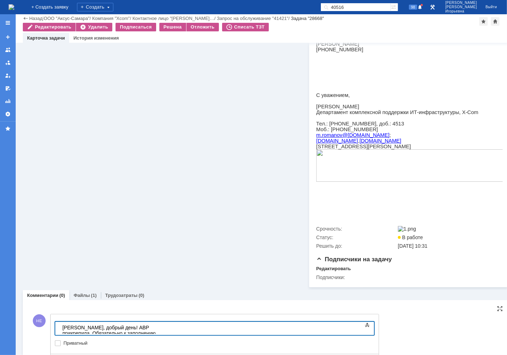
scroll to position [204, 0]
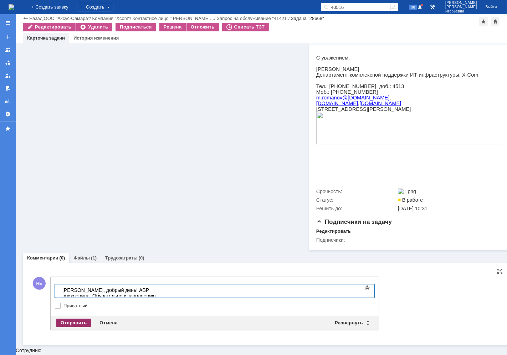
click at [71, 254] on div "Отправить" at bounding box center [73, 323] width 35 height 9
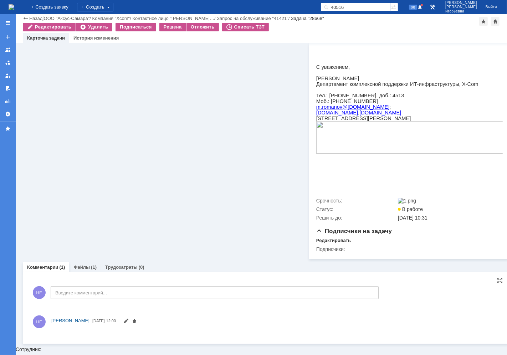
scroll to position [197, 0]
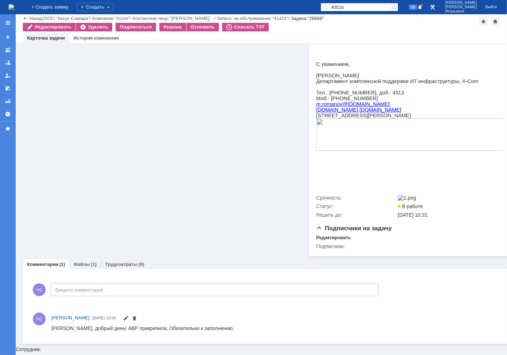
click at [14, 8] on img at bounding box center [12, 7] width 6 height 6
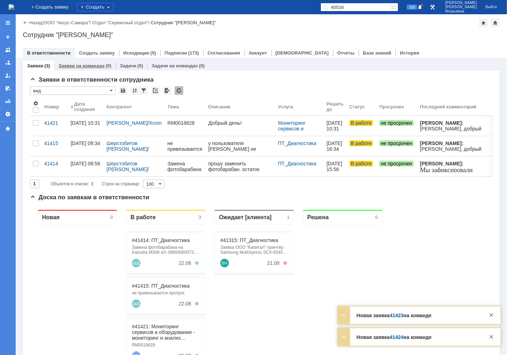
click at [85, 65] on link "Заявки на командах" at bounding box center [82, 65] width 46 height 5
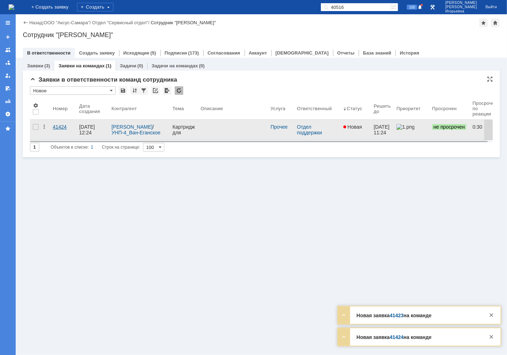
click at [61, 127] on div "41424" at bounding box center [63, 127] width 21 height 6
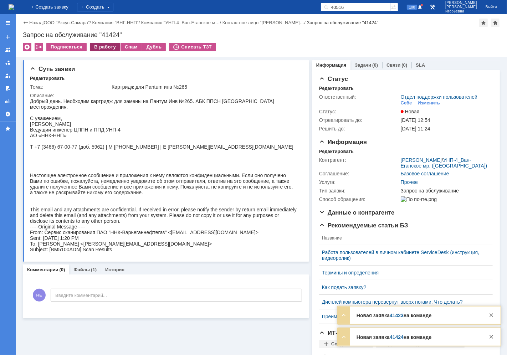
click at [102, 47] on div "В работу" at bounding box center [105, 47] width 30 height 9
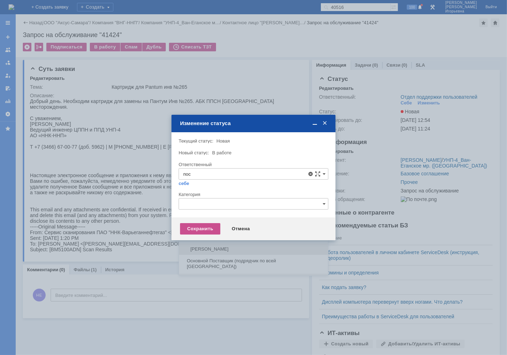
click at [204, 250] on span "Поселённова Виктория Александровна" at bounding box center [253, 250] width 141 height 6
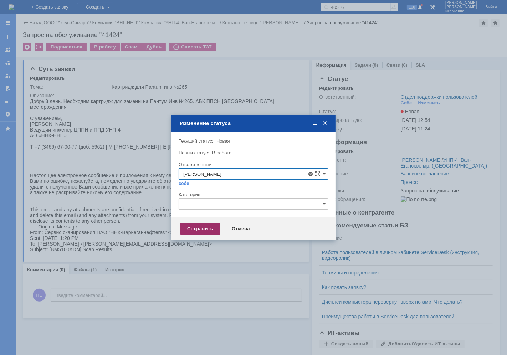
type input "Поселённова Виктория Александровна"
click at [201, 229] on div "Сохранить" at bounding box center [200, 228] width 40 height 11
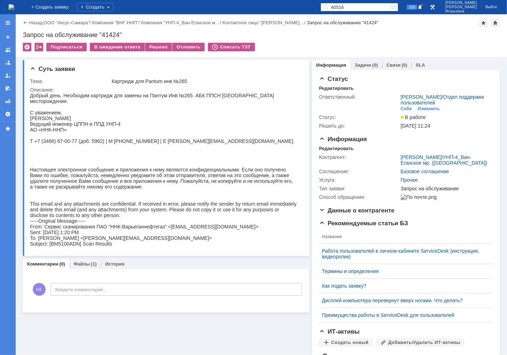
click at [111, 32] on div "Запрос на обслуживание "41424"" at bounding box center [261, 34] width 477 height 7
click at [14, 8] on img at bounding box center [12, 7] width 6 height 6
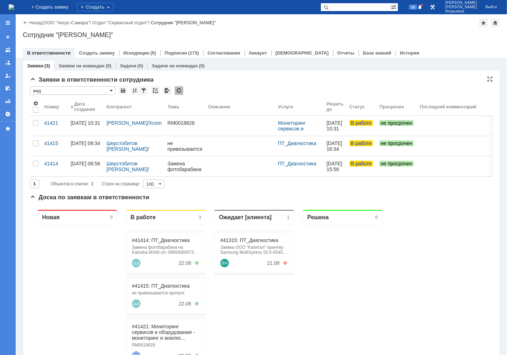
click at [112, 89] on span at bounding box center [111, 91] width 3 height 6
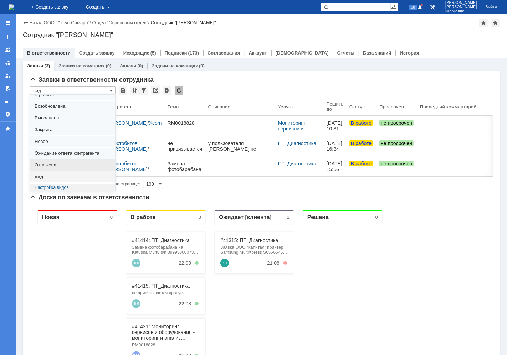
click at [49, 166] on span "Отложена" at bounding box center [73, 165] width 76 height 6
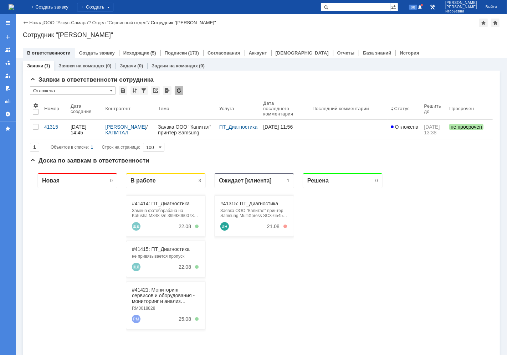
type input "Отложена"
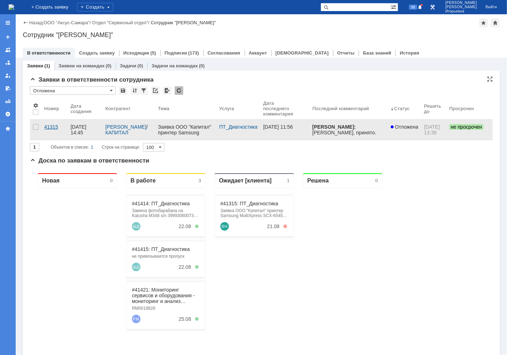
click at [52, 127] on div "41315" at bounding box center [54, 127] width 21 height 6
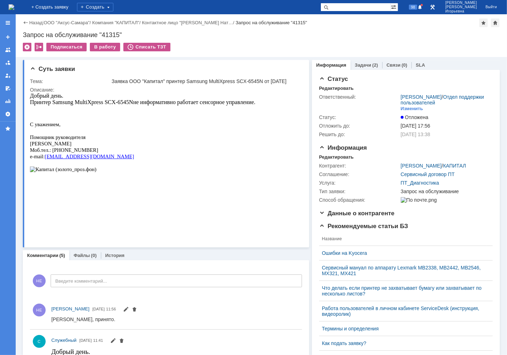
click at [14, 4] on img at bounding box center [12, 7] width 6 height 6
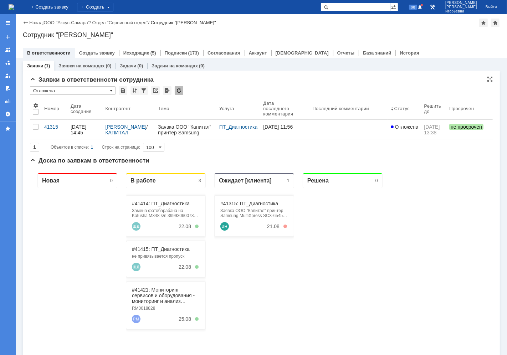
click at [111, 91] on span at bounding box center [111, 91] width 3 height 6
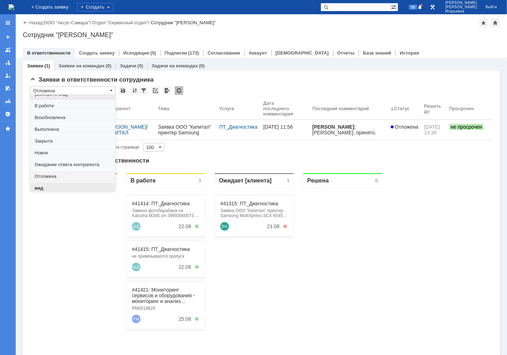
scroll to position [20, 0]
click at [48, 178] on span "вид" at bounding box center [73, 177] width 76 height 6
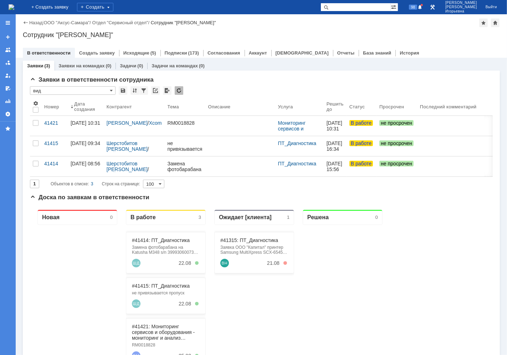
type input "вид"
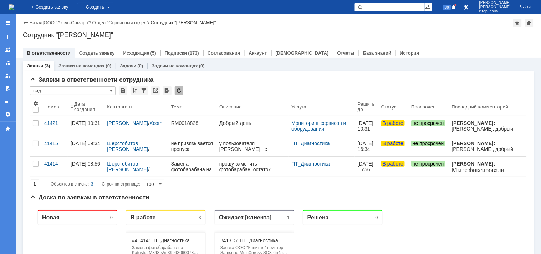
scroll to position [0, 0]
